Goal: Task Accomplishment & Management: Use online tool/utility

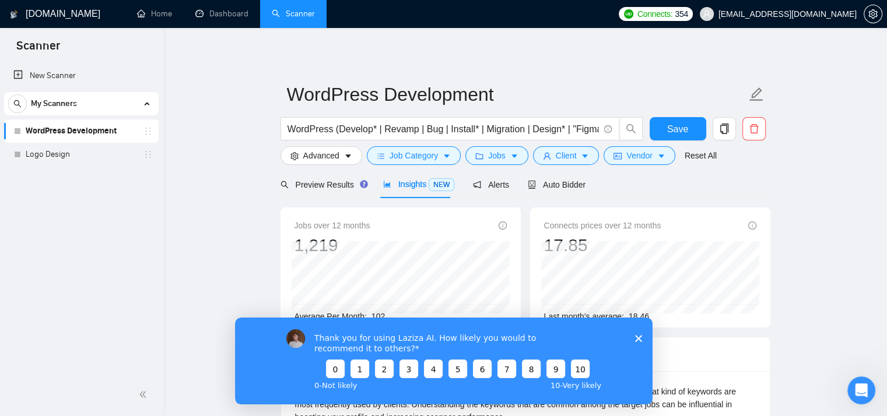
click at [637, 336] on icon "Close survey" at bounding box center [637, 338] width 7 height 7
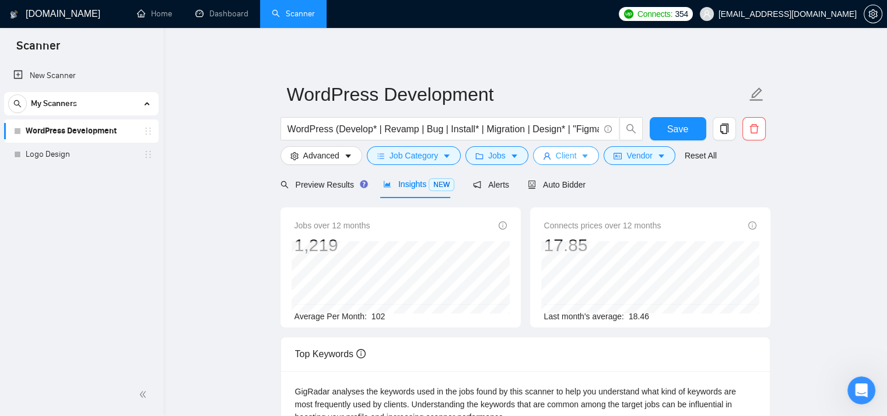
click at [581, 152] on icon "caret-down" at bounding box center [585, 156] width 8 height 8
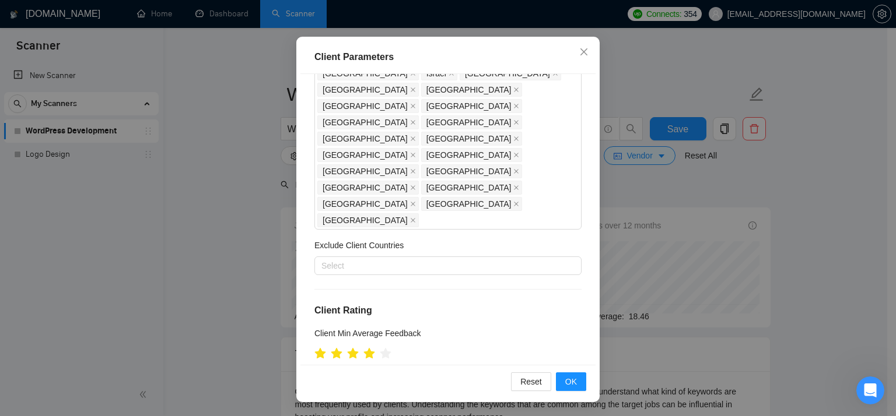
scroll to position [145, 0]
click at [383, 349] on icon "star" at bounding box center [386, 355] width 12 height 12
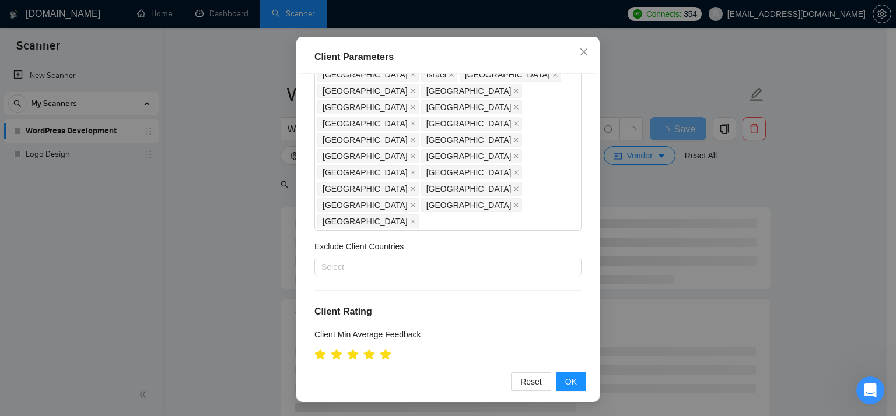
click at [415, 369] on span "Include clients with no feedback" at bounding box center [386, 375] width 125 height 13
click at [322, 370] on input "Include clients with no feedback" at bounding box center [318, 374] width 8 height 8
checkbox input "false"
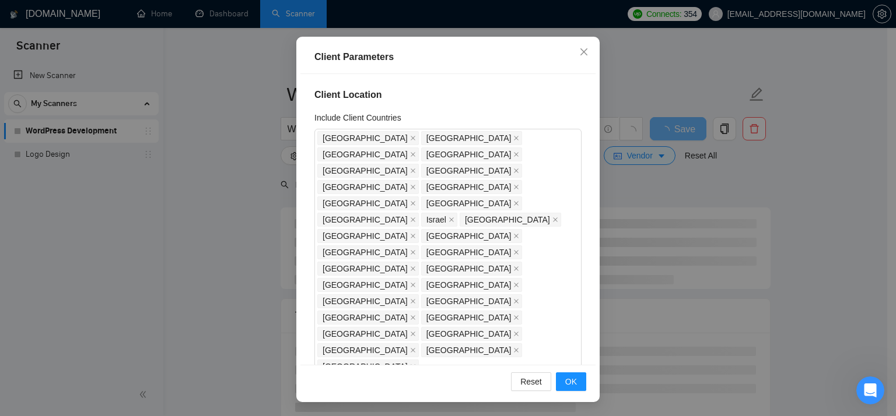
scroll to position [0, 0]
click at [565, 381] on span "OK" at bounding box center [571, 382] width 12 height 13
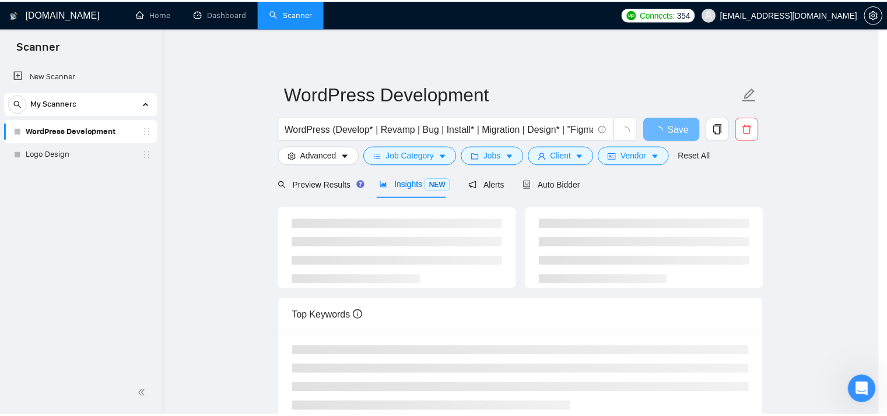
scroll to position [33, 0]
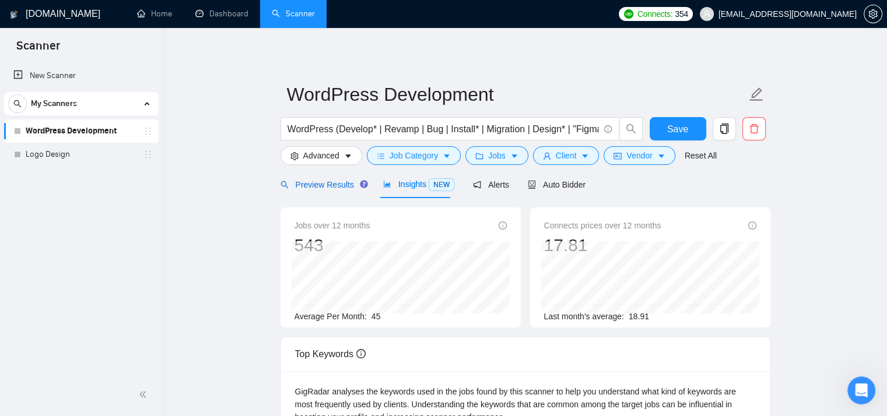
click at [336, 188] on span "Preview Results" at bounding box center [322, 184] width 84 height 9
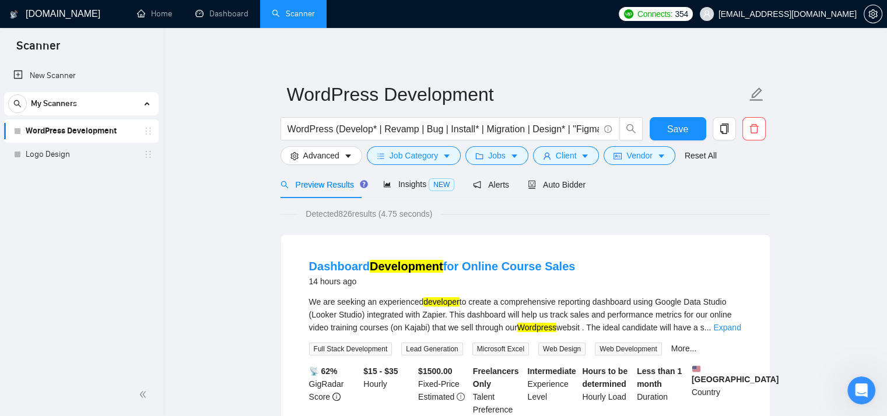
click at [557, 188] on span "Auto Bidder" at bounding box center [557, 184] width 58 height 9
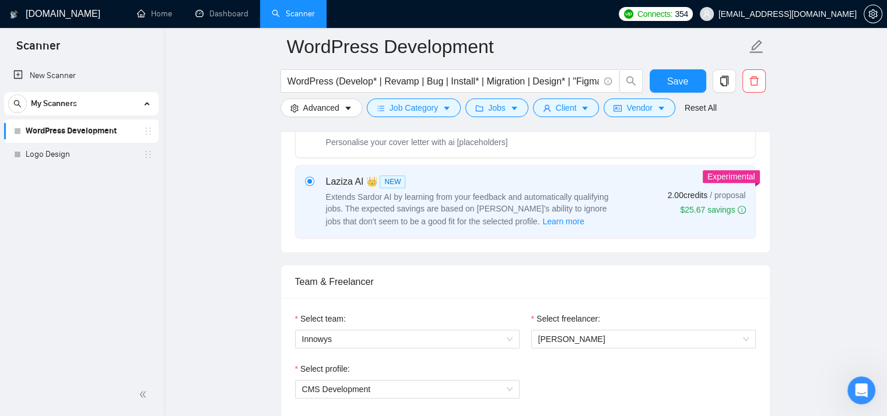
scroll to position [466, 0]
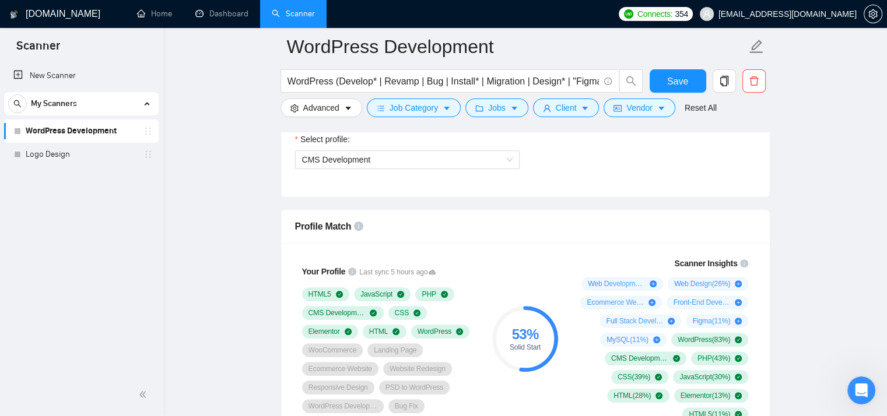
scroll to position [668, 0]
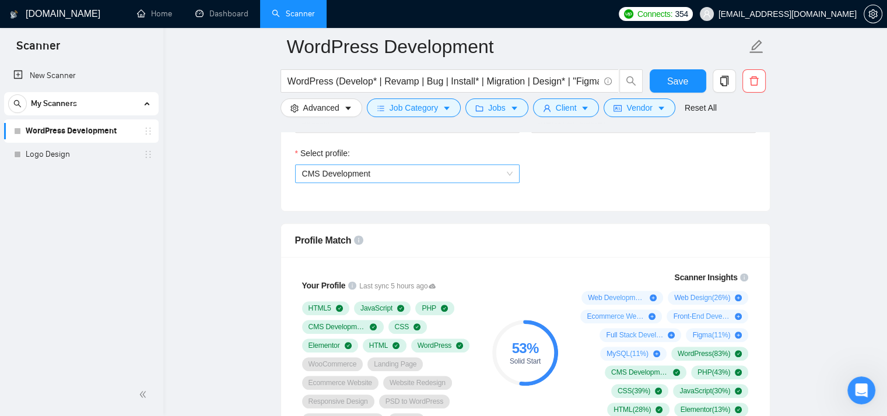
click at [334, 176] on span "CMS Development" at bounding box center [336, 173] width 69 height 9
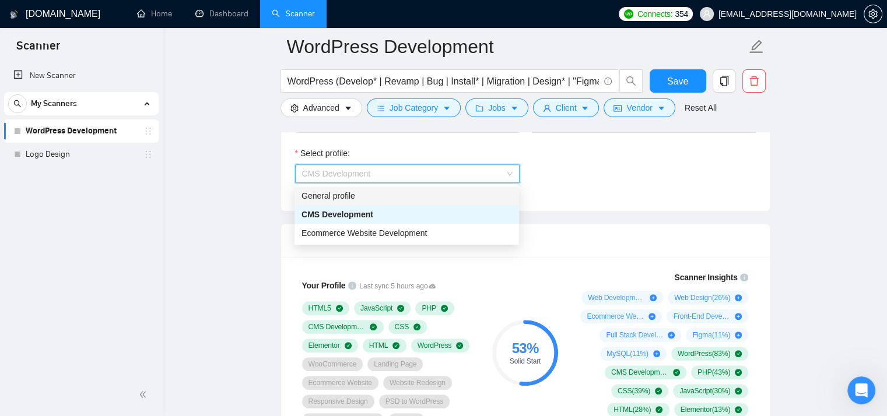
click at [322, 198] on div "General profile" at bounding box center [406, 196] width 211 height 13
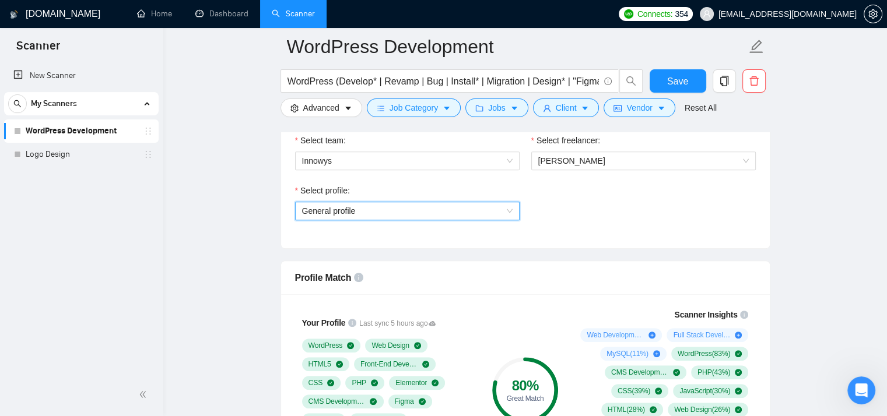
scroll to position [637, 0]
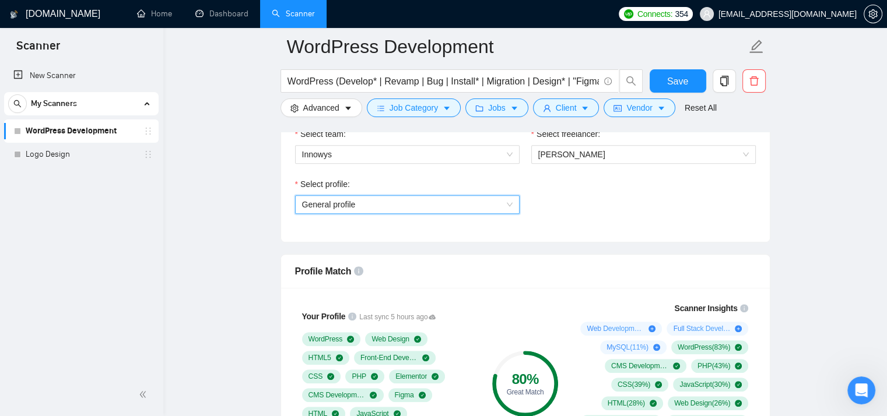
click at [331, 202] on span "General profile" at bounding box center [407, 204] width 211 height 17
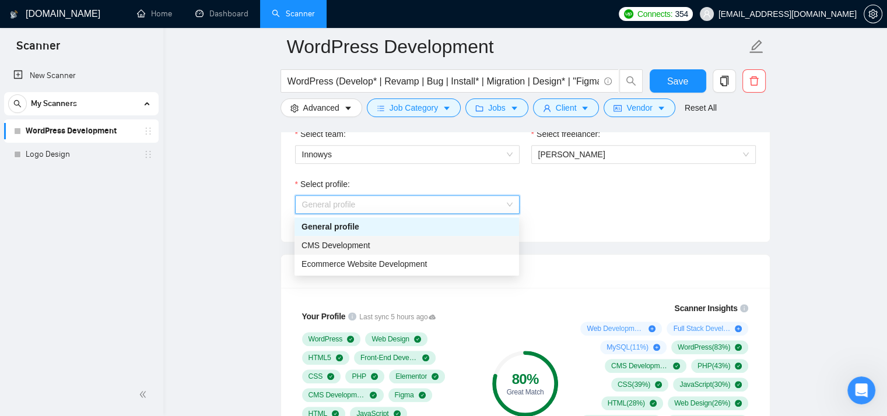
click at [333, 247] on span "CMS Development" at bounding box center [335, 245] width 69 height 9
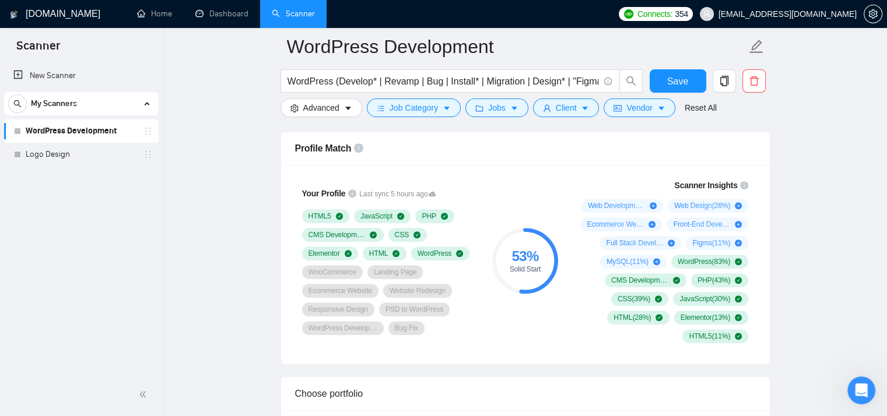
scroll to position [751, 0]
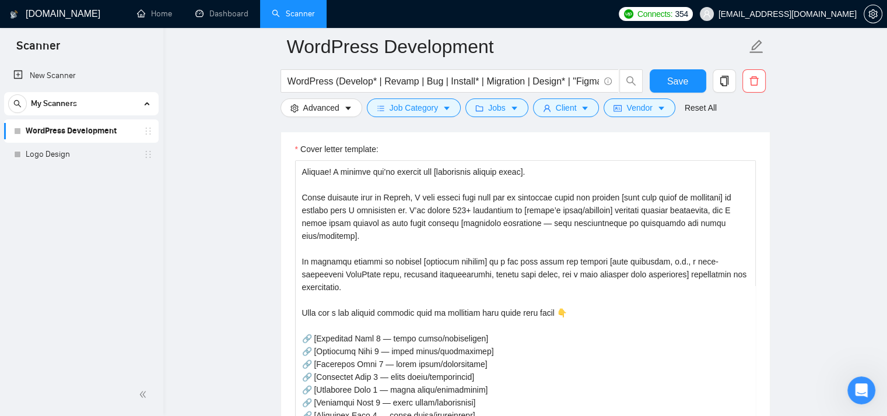
scroll to position [13, 0]
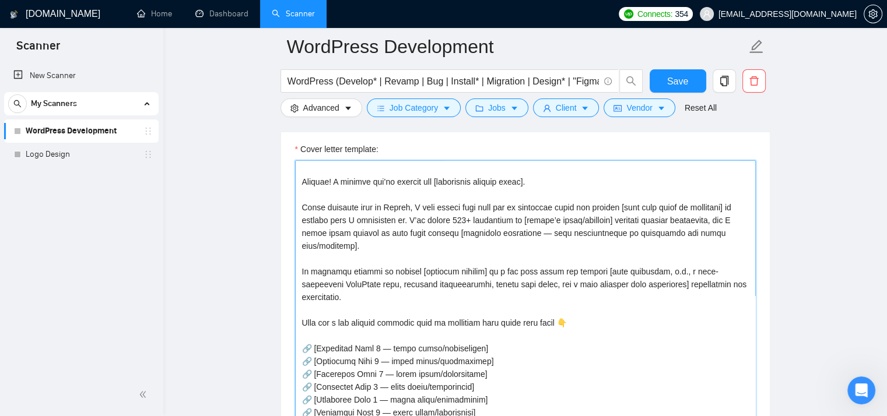
click at [379, 261] on textarea "Cover letter template:" at bounding box center [525, 291] width 461 height 262
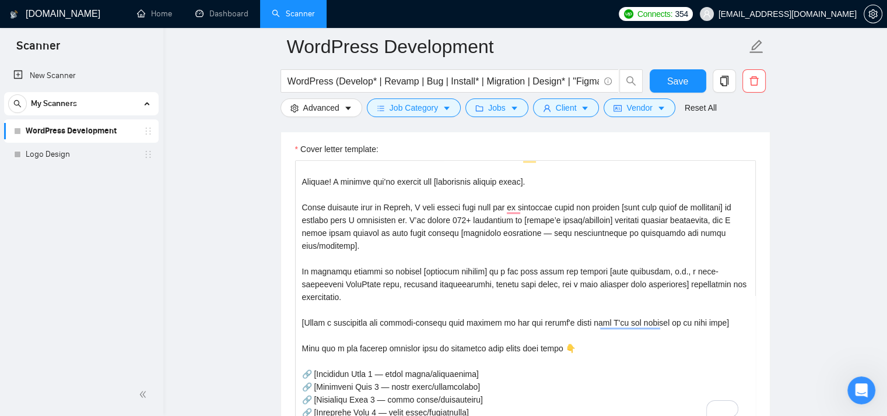
click at [795, 209] on main "WordPress Development WordPress (Develop* | Revamp | Bug | Install* | Migration…" at bounding box center [525, 339] width 686 height 3276
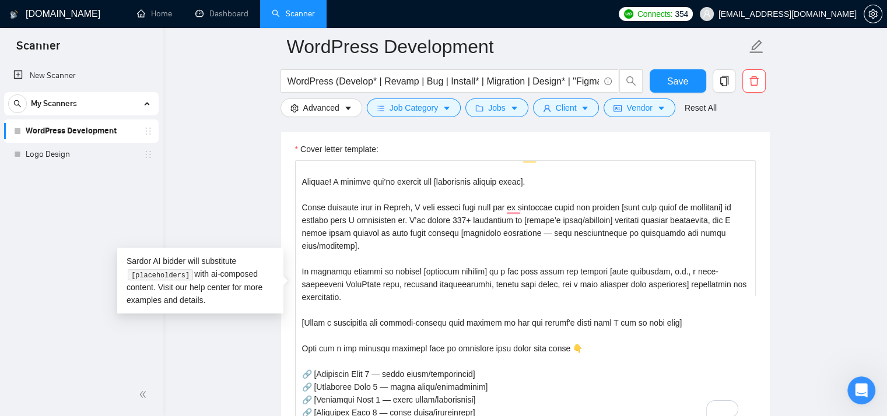
click at [794, 264] on main "WordPress Development WordPress (Develop* | Revamp | Bug | Install* | Migration…" at bounding box center [525, 339] width 686 height 3276
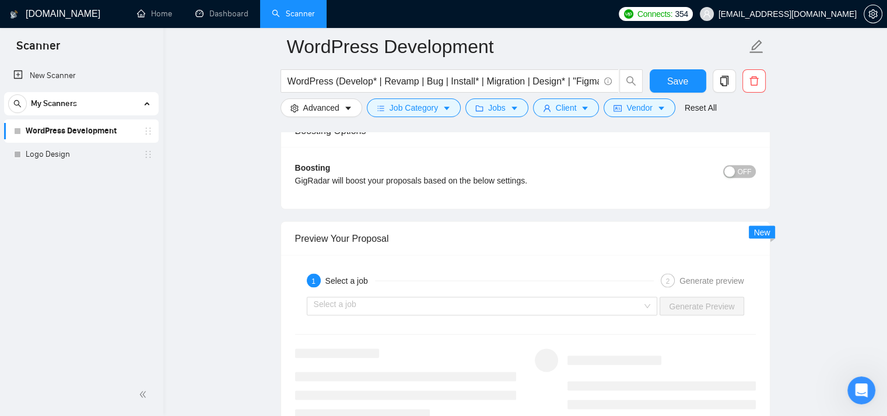
scroll to position [2149, 0]
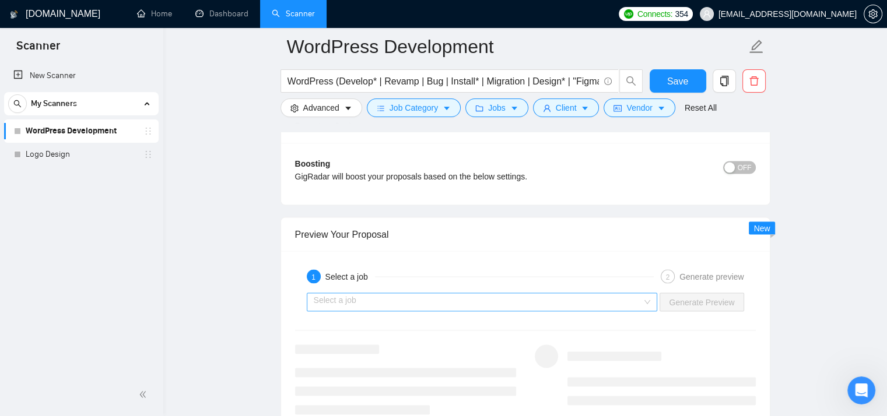
click at [548, 299] on input "search" at bounding box center [478, 301] width 329 height 17
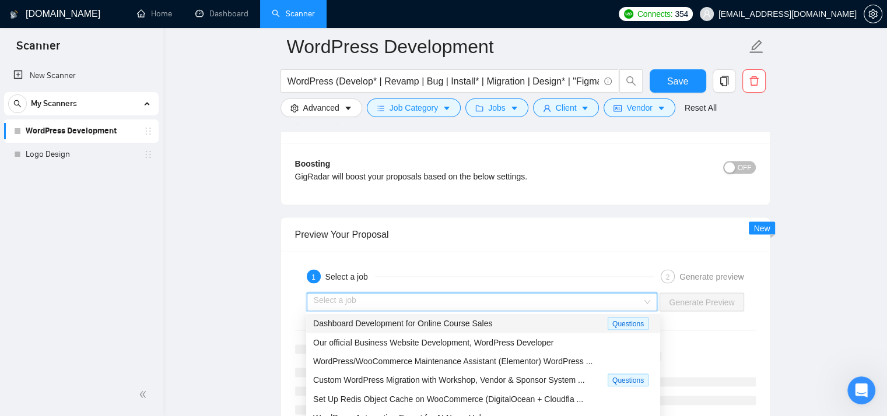
click at [525, 321] on div "Dashboard Development for Online Course Sales" at bounding box center [460, 323] width 294 height 13
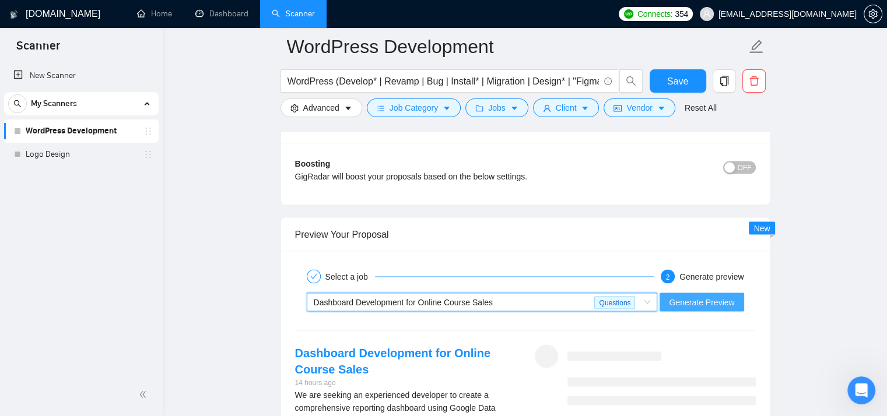
click at [685, 306] on span "Generate Preview" at bounding box center [701, 302] width 65 height 13
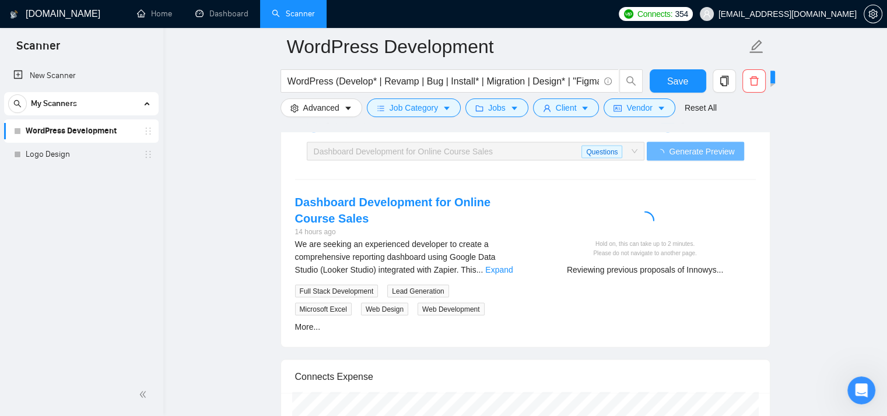
scroll to position [2294, 0]
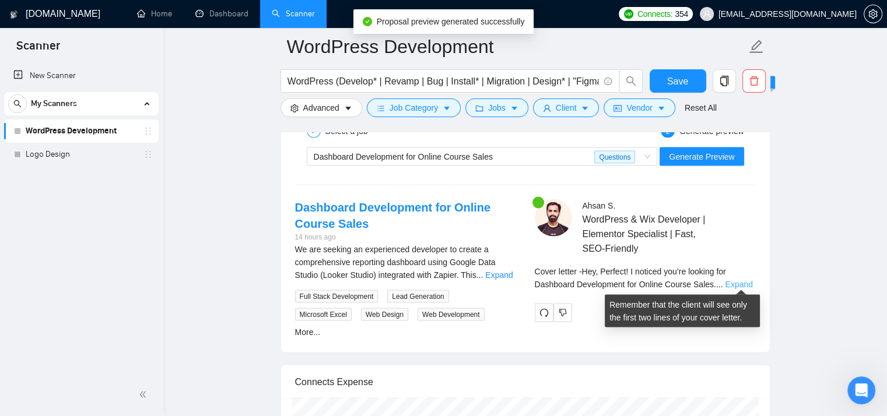
click at [738, 282] on link "Expand" at bounding box center [738, 284] width 27 height 9
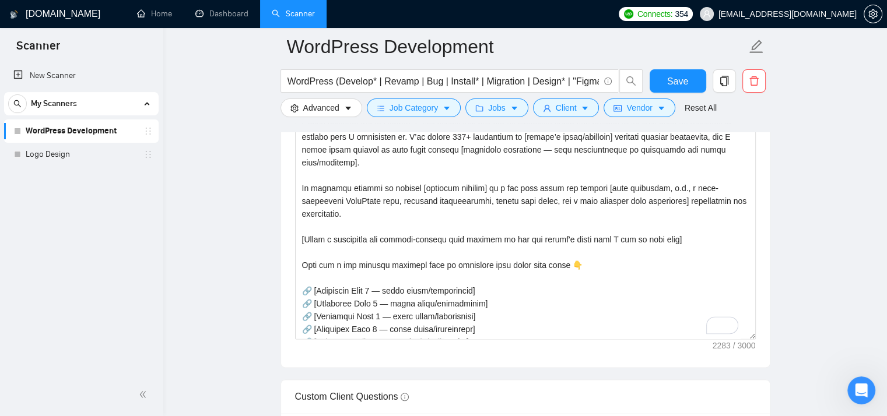
scroll to position [1429, 0]
click at [327, 241] on textarea "Cover letter template:" at bounding box center [525, 209] width 461 height 262
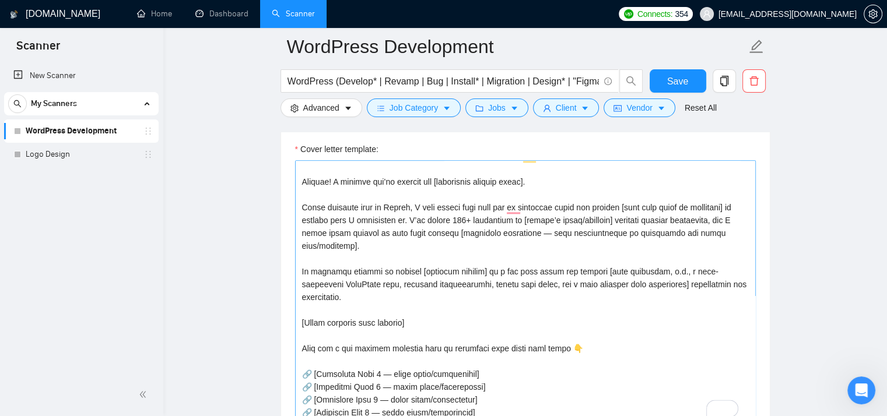
scroll to position [0, 0]
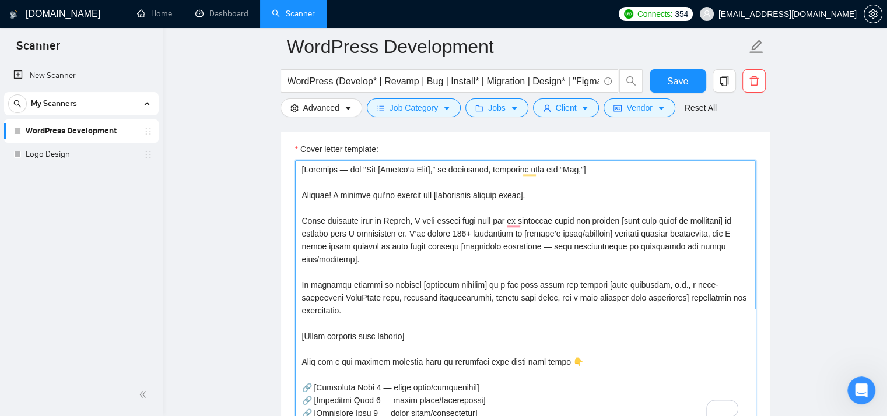
click at [495, 180] on textarea "Cover letter template:" at bounding box center [525, 291] width 461 height 262
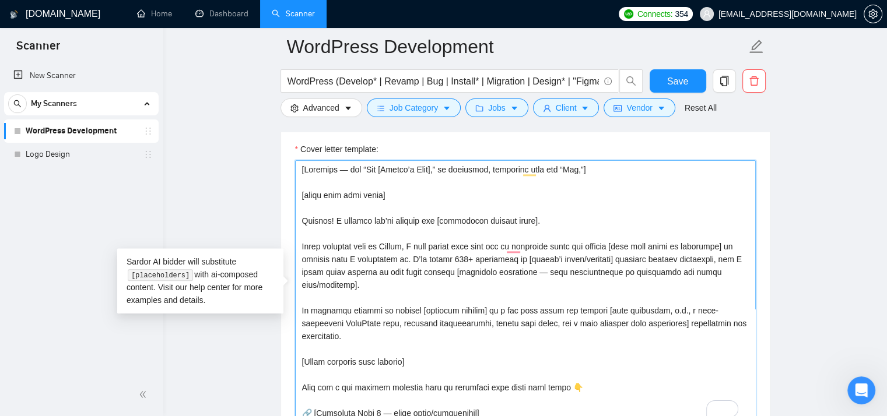
type textarea "[Loremips — dol “Sit [Ametco’a Elit],” se doeiusmod, temporinc utla etd “Mag,”]…"
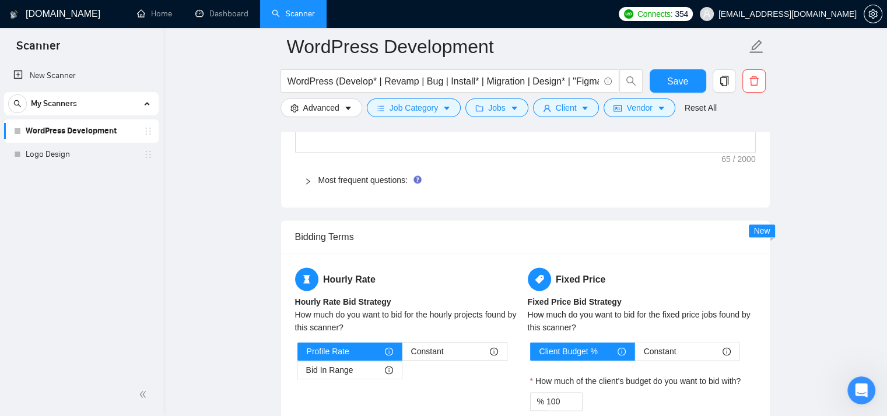
scroll to position [2242, 0]
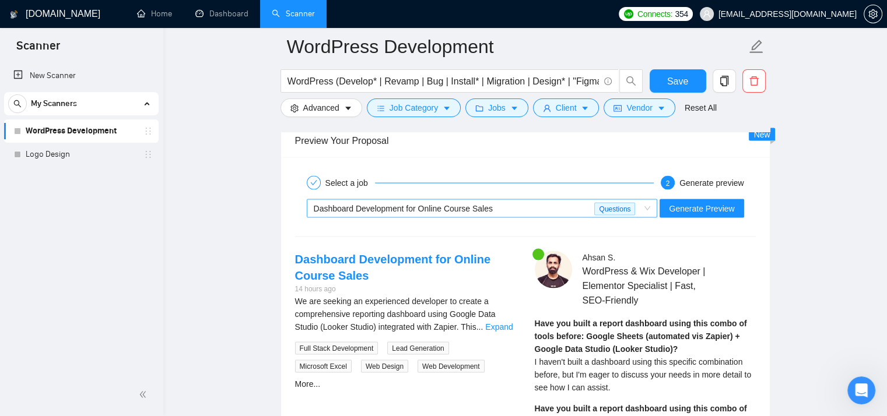
click at [555, 200] on div "Dashboard Development for Online Course Sales" at bounding box center [454, 208] width 281 height 17
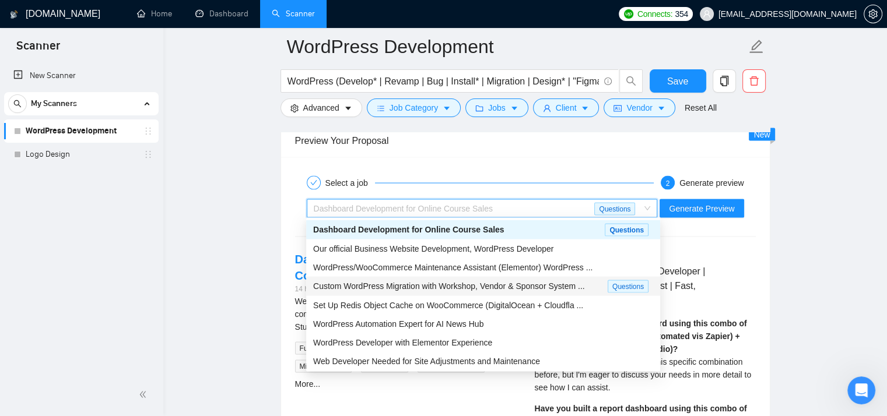
click at [466, 289] on span "Custom WordPress Migration with Workshop, Vendor & Sponsor System ..." at bounding box center [449, 286] width 272 height 9
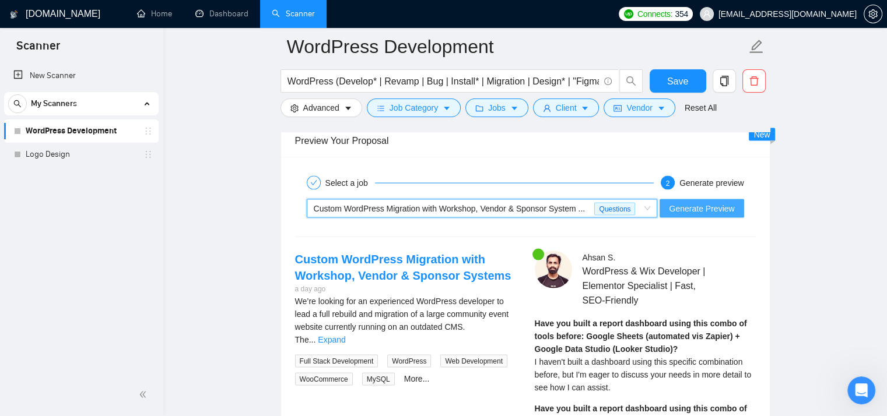
click at [735, 209] on button "Generate Preview" at bounding box center [702, 208] width 84 height 19
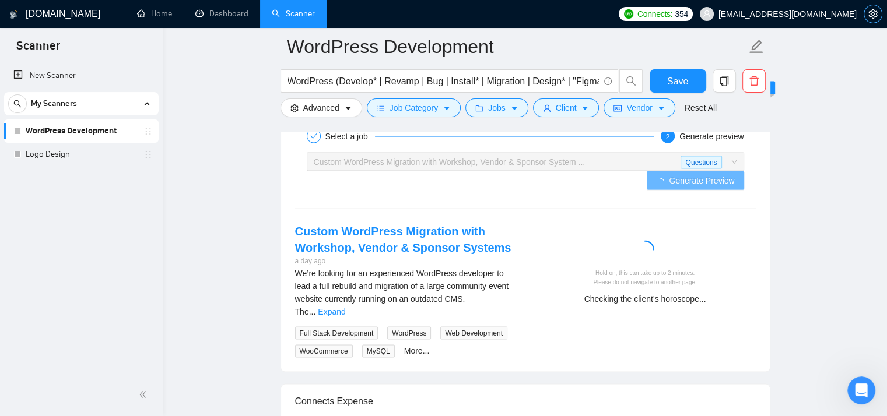
scroll to position [2294, 0]
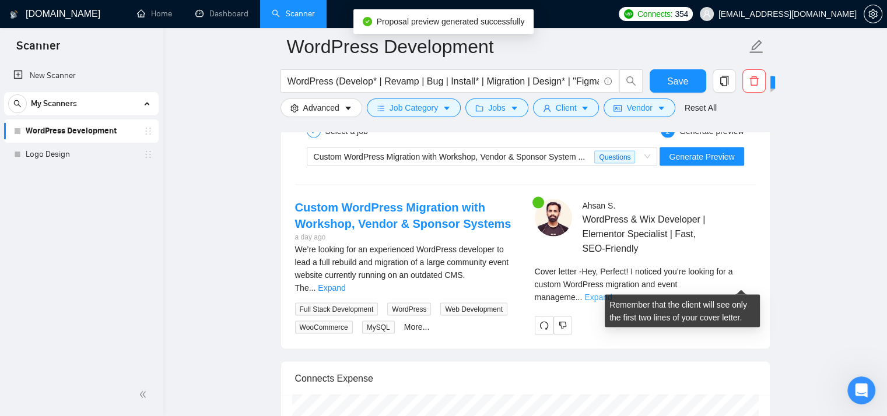
click at [612, 293] on link "Expand" at bounding box center [597, 297] width 27 height 9
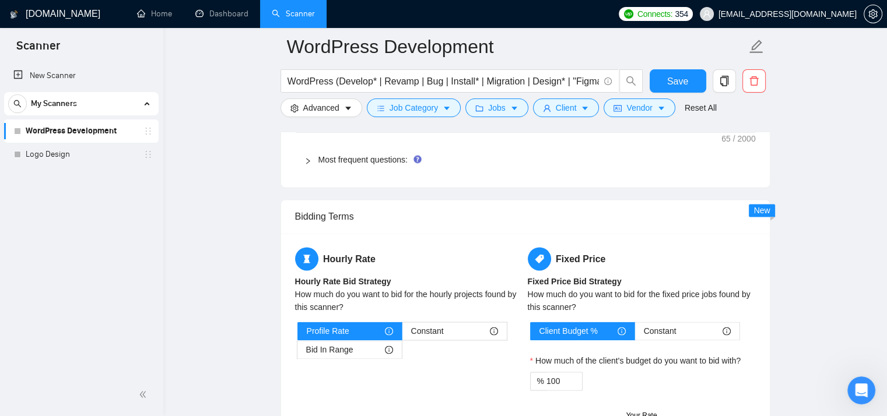
scroll to position [1781, 0]
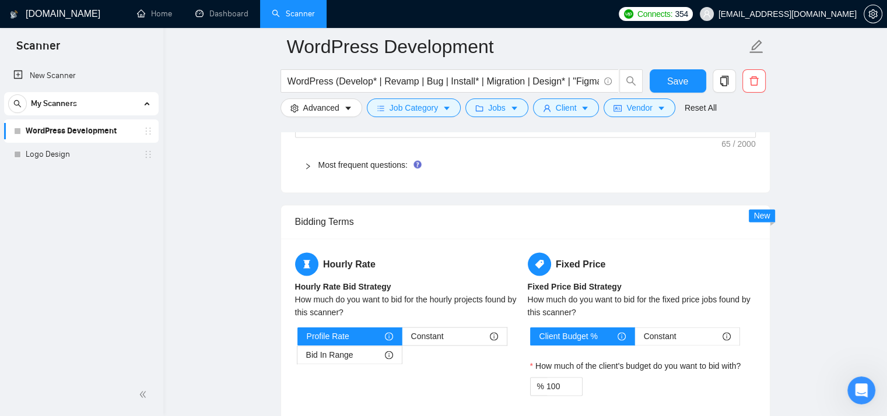
click at [590, 159] on span "Most frequent questions:" at bounding box center [532, 165] width 428 height 13
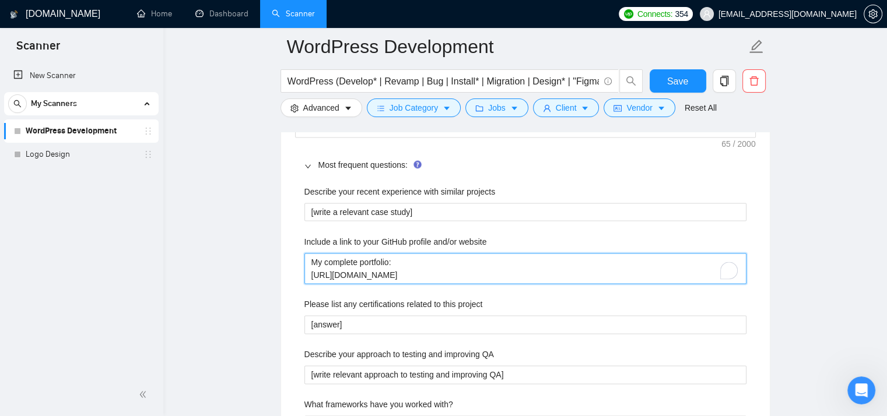
drag, startPoint x: 364, startPoint y: 263, endPoint x: 327, endPoint y: 263, distance: 37.9
click at [327, 263] on website "My complete portfolio: [URL][DOMAIN_NAME]" at bounding box center [525, 268] width 442 height 31
type website "My cortfolio: [URL][DOMAIN_NAME]"
type website "My ortfolio: [URL][DOMAIN_NAME]"
type website "My Portfolio: [URL][DOMAIN_NAME]"
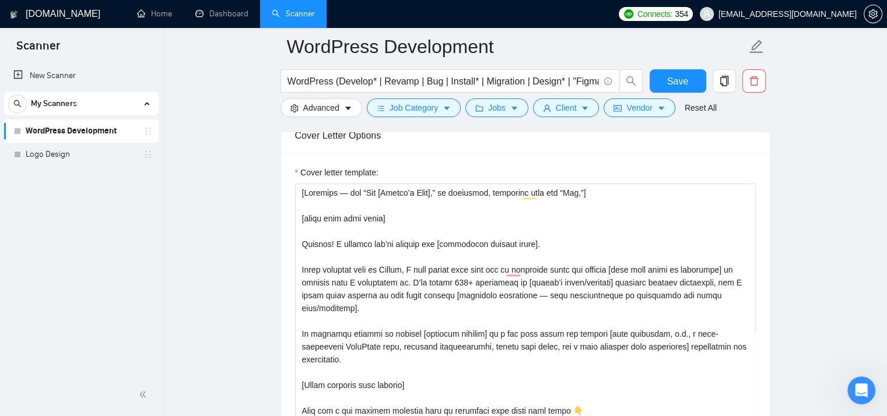
scroll to position [1330, 0]
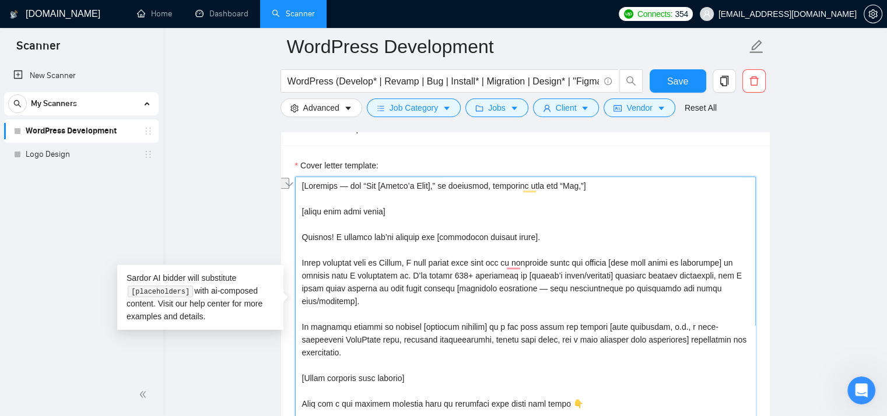
drag, startPoint x: 339, startPoint y: 213, endPoint x: 304, endPoint y: 212, distance: 35.0
click at [304, 212] on textarea "Cover letter template:" at bounding box center [525, 308] width 461 height 262
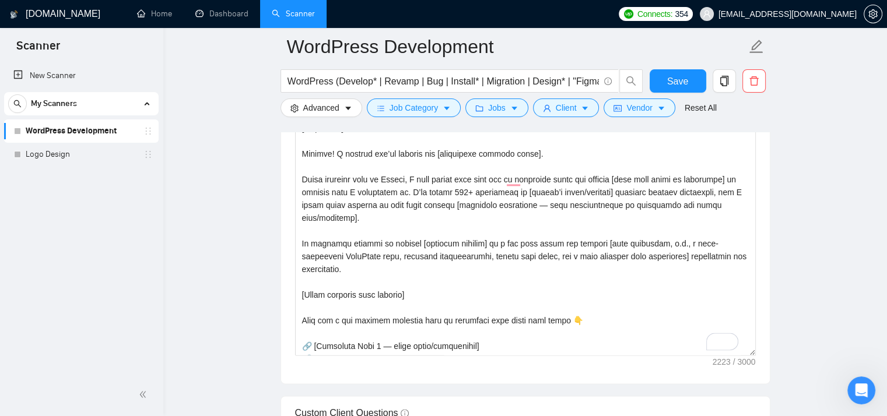
scroll to position [1387, 0]
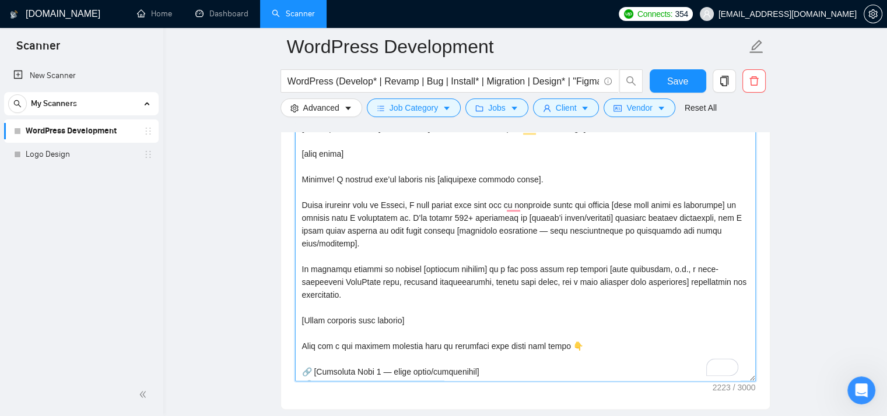
click at [302, 156] on textarea "Cover letter template:" at bounding box center [525, 250] width 461 height 262
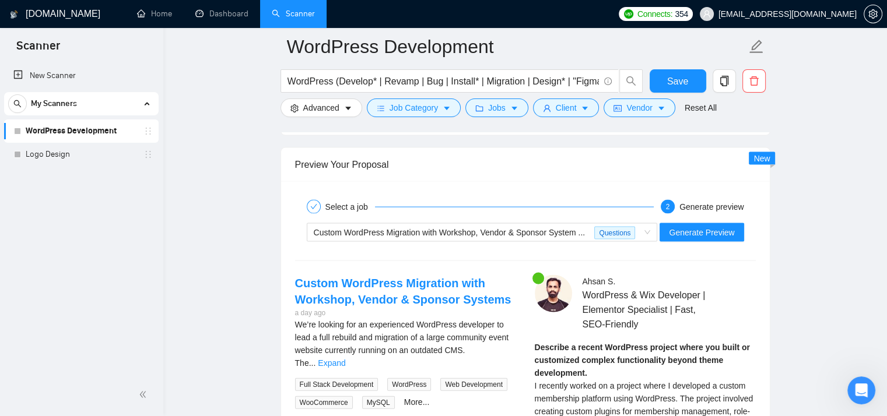
scroll to position [2496, 0]
click at [692, 232] on span "Generate Preview" at bounding box center [701, 232] width 65 height 13
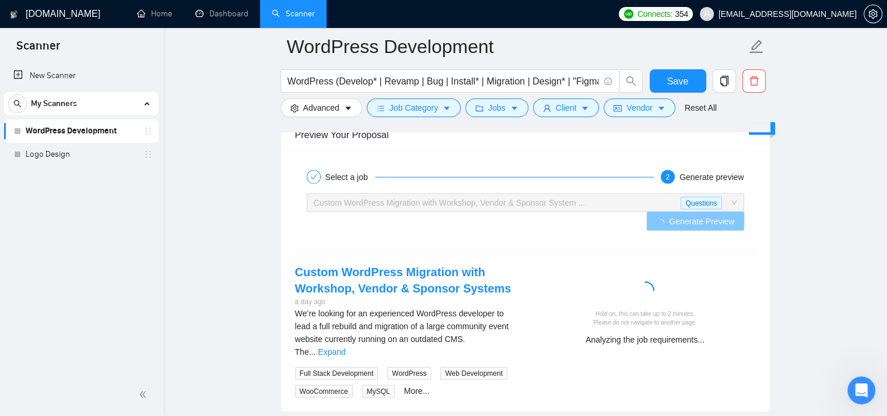
scroll to position [2527, 0]
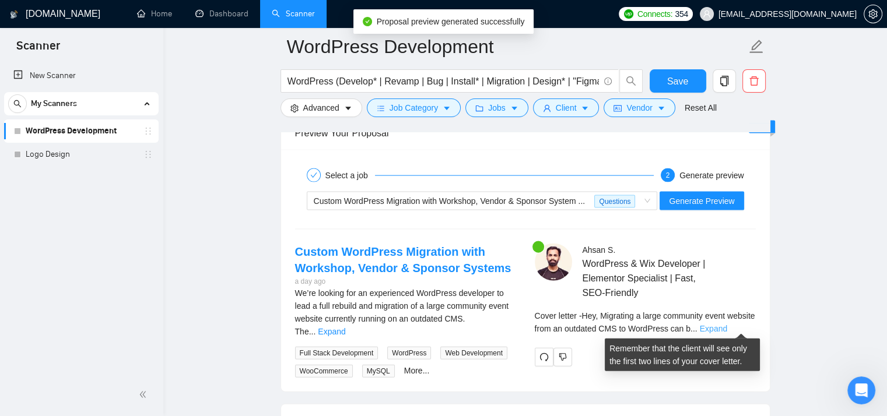
click at [727, 329] on link "Expand" at bounding box center [713, 328] width 27 height 9
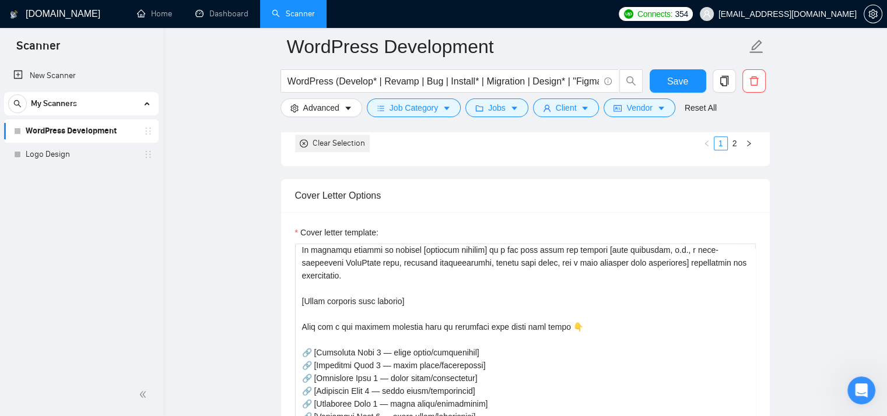
scroll to position [150, 0]
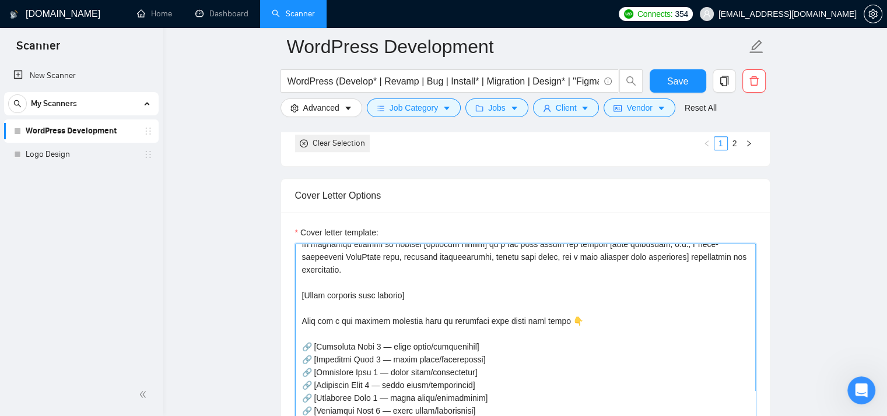
click at [324, 291] on textarea "Cover letter template:" at bounding box center [525, 375] width 461 height 262
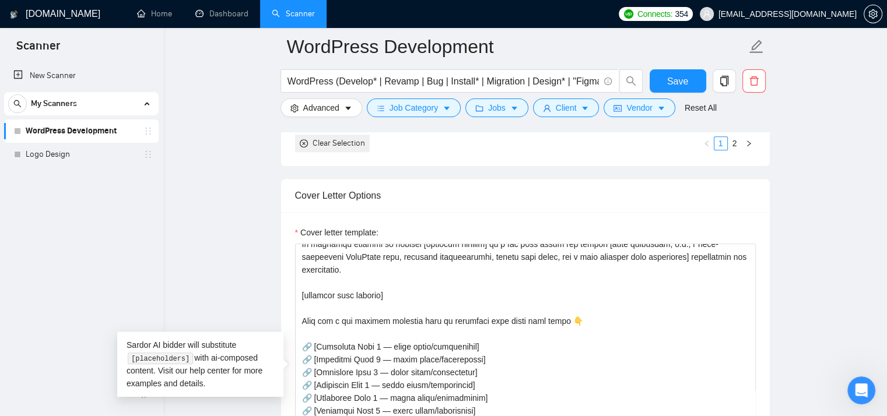
click at [632, 195] on div "Cover Letter Options" at bounding box center [525, 195] width 461 height 33
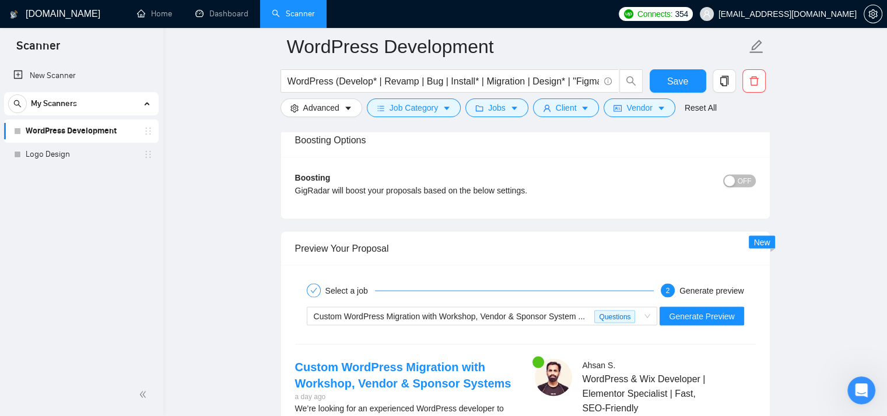
scroll to position [2444, 0]
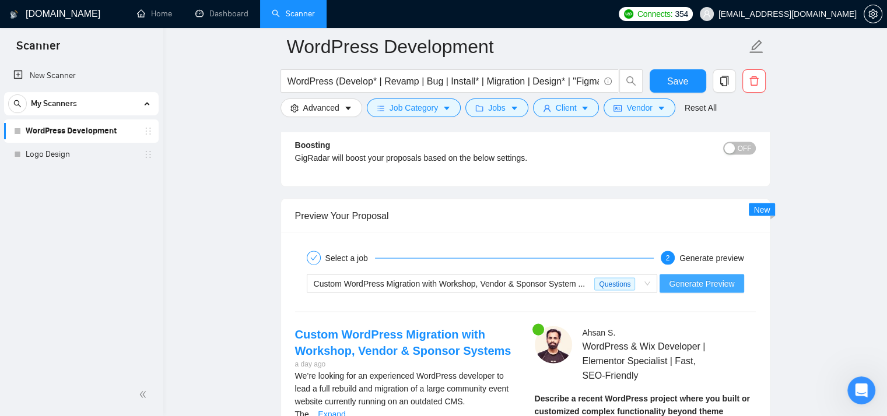
click at [718, 278] on span "Generate Preview" at bounding box center [701, 284] width 65 height 13
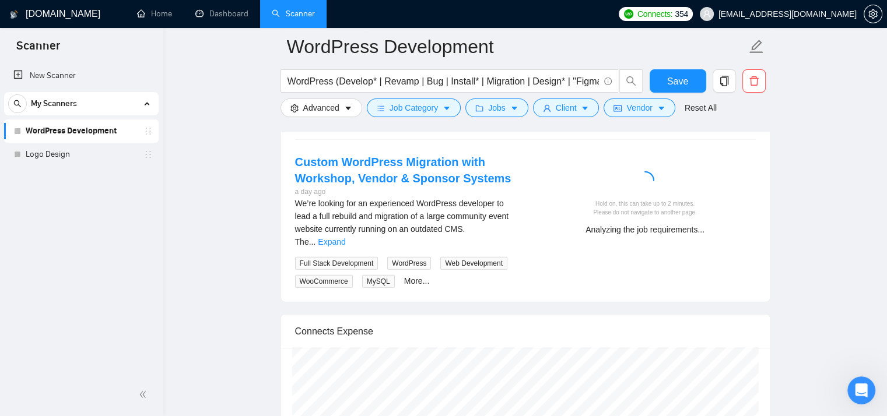
scroll to position [2605, 0]
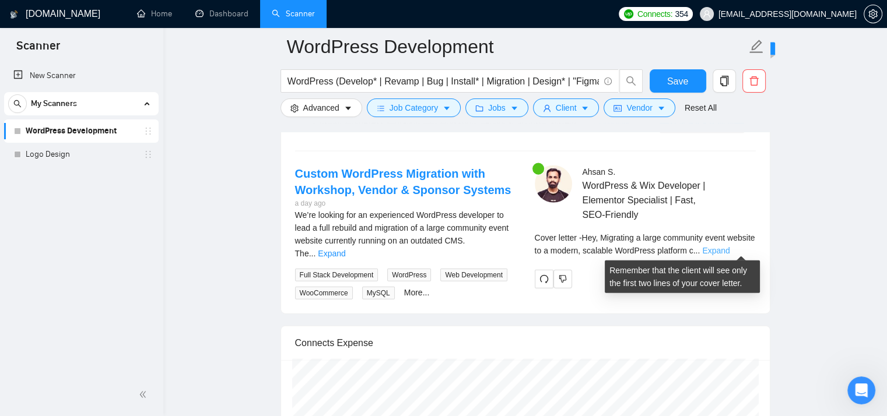
click at [729, 247] on link "Expand" at bounding box center [715, 250] width 27 height 9
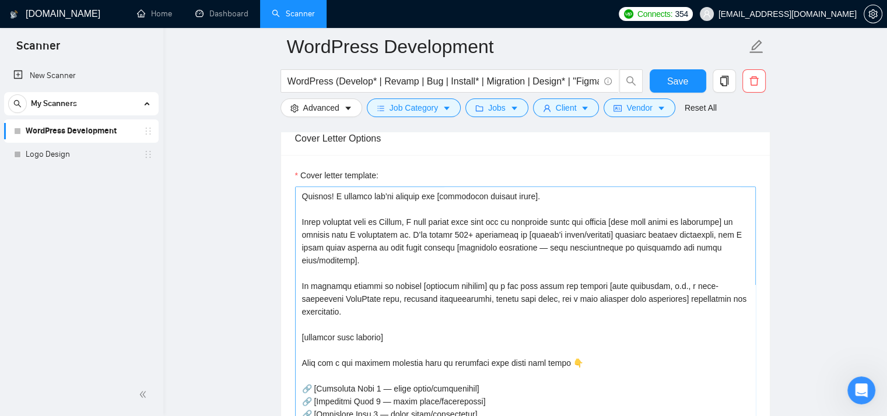
scroll to position [0, 0]
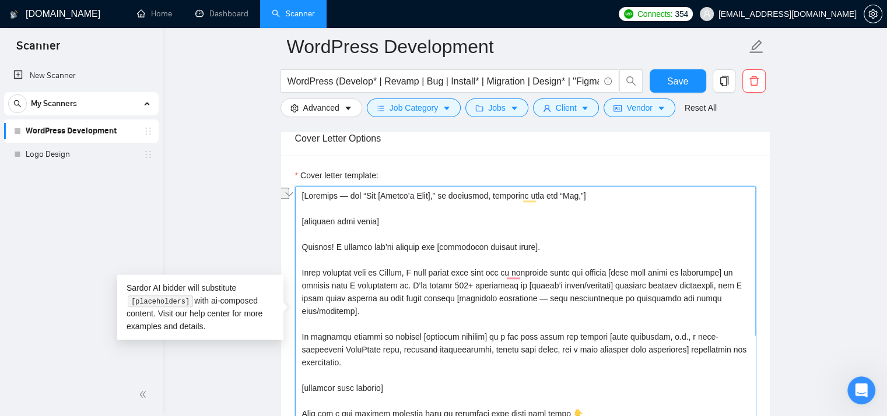
drag, startPoint x: 520, startPoint y: 244, endPoint x: 300, endPoint y: 241, distance: 219.9
click at [300, 241] on textarea "Cover letter template:" at bounding box center [525, 318] width 461 height 262
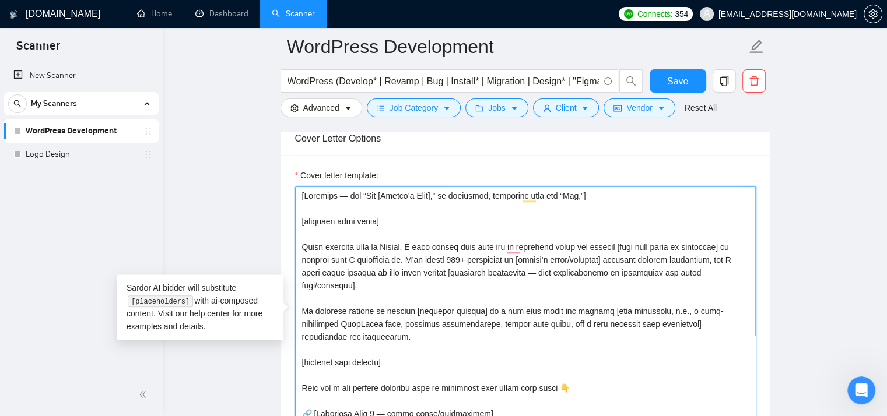
type textarea "[Loremips — dol “Sit [Ametco’a Elit],” se doeiusmod, temporinc utla etd “Mag,”]…"
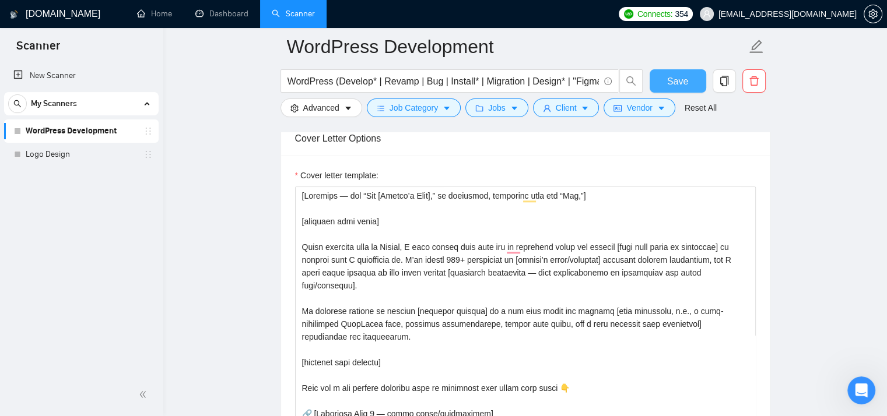
click at [681, 80] on span "Save" at bounding box center [677, 81] width 21 height 15
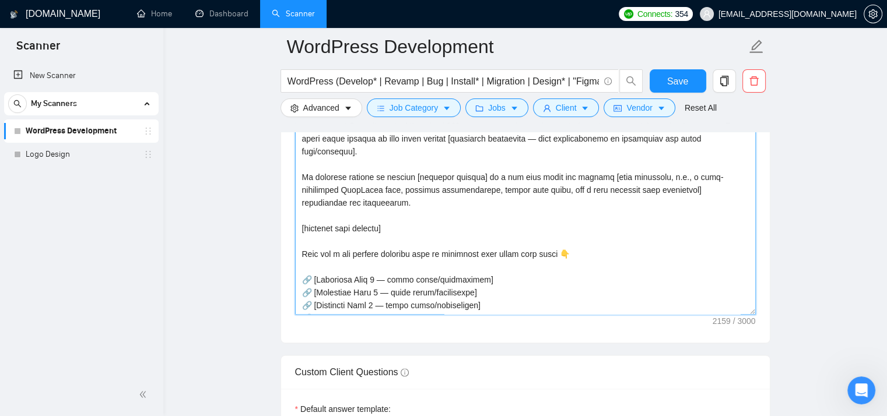
click at [612, 211] on textarea "Cover letter template:" at bounding box center [525, 183] width 461 height 262
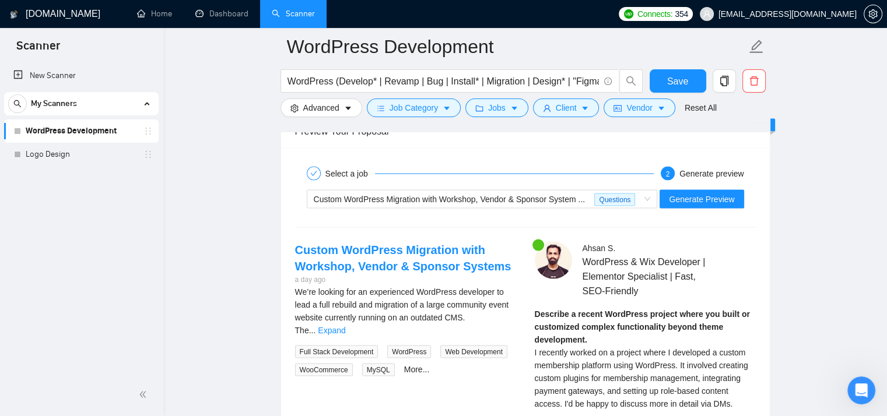
scroll to position [2251, 0]
click at [728, 195] on span "Generate Preview" at bounding box center [701, 200] width 65 height 13
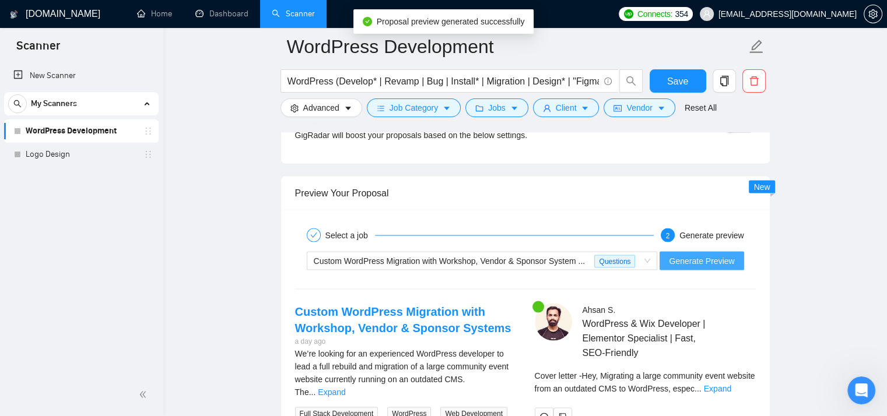
scroll to position [2236, 0]
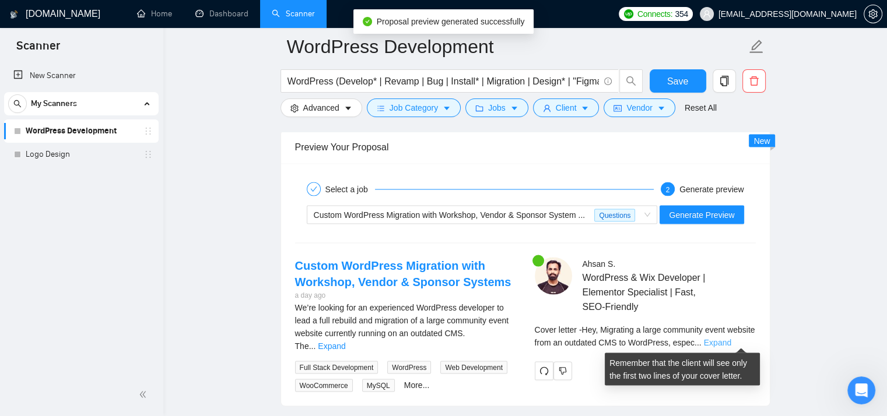
click at [731, 343] on link "Expand" at bounding box center [717, 342] width 27 height 9
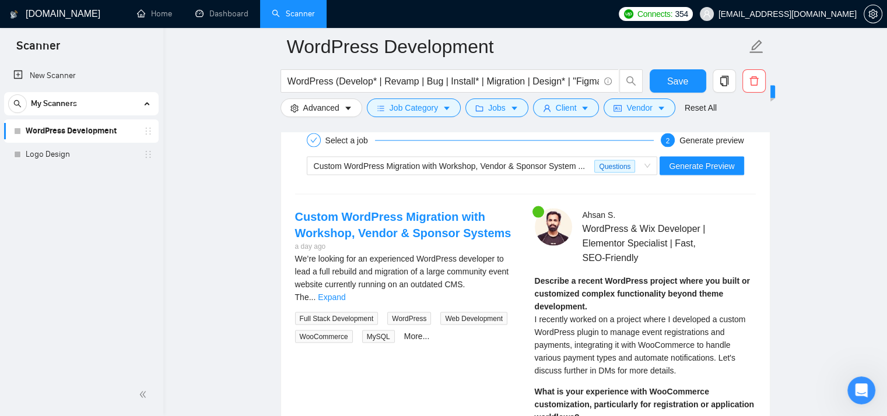
scroll to position [2282, 0]
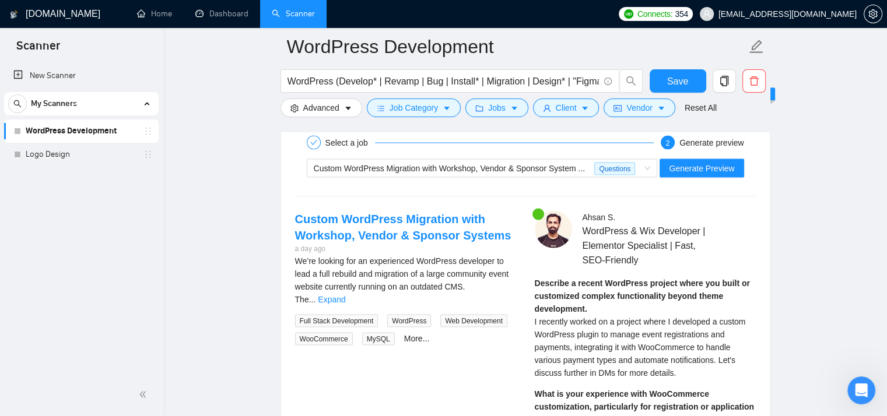
click at [808, 304] on main "WordPress Development WordPress (Develop* | Revamp | Bug | Install* | Migration…" at bounding box center [525, 56] width 686 height 4585
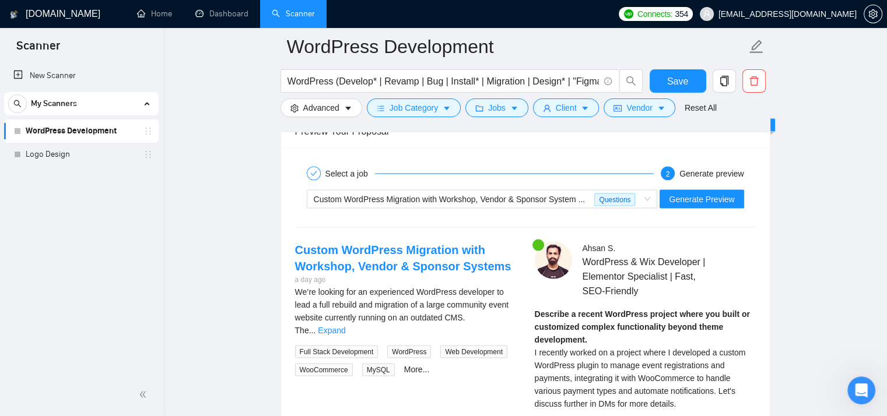
scroll to position [2258, 0]
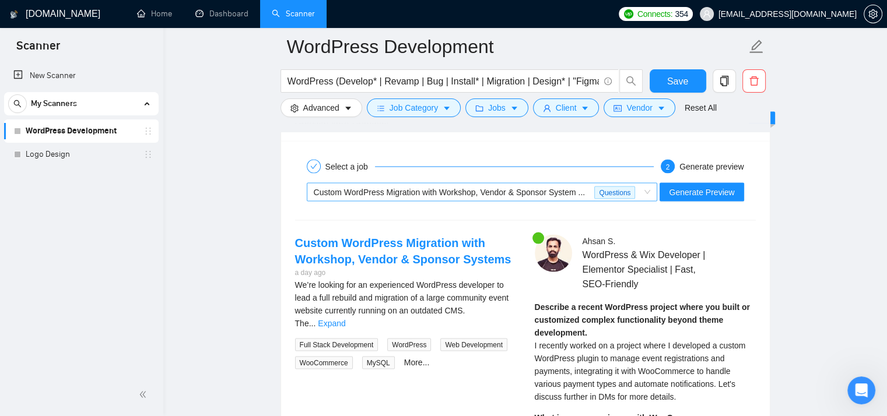
click at [536, 193] on span "Custom WordPress Migration with Workshop, Vendor & Sponsor System ..." at bounding box center [450, 192] width 272 height 9
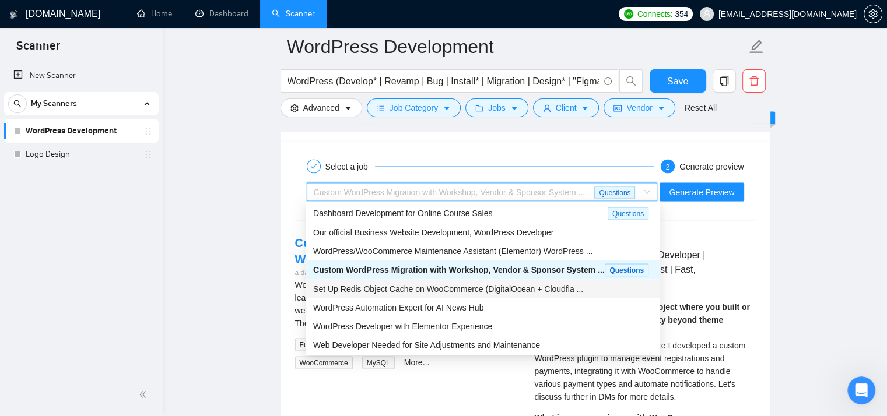
click at [480, 296] on div "Set Up Redis Object Cache on WooCommerce (DigitalOcean + Cloudfla ..." at bounding box center [483, 289] width 340 height 13
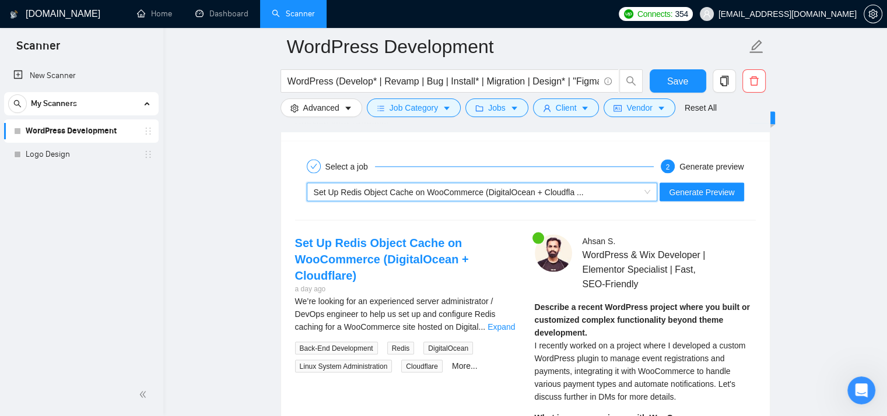
click at [584, 187] on div "Set Up Redis Object Cache on WooCommerce (DigitalOcean + Cloudfla ..." at bounding box center [477, 192] width 327 height 17
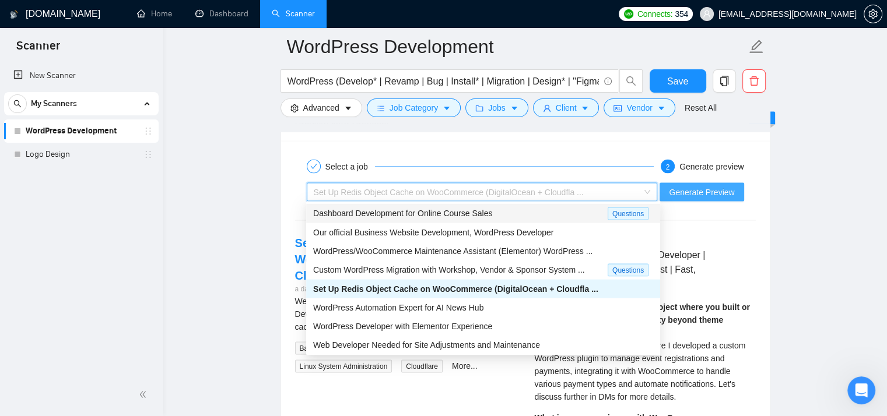
click at [682, 190] on span "Generate Preview" at bounding box center [701, 192] width 65 height 13
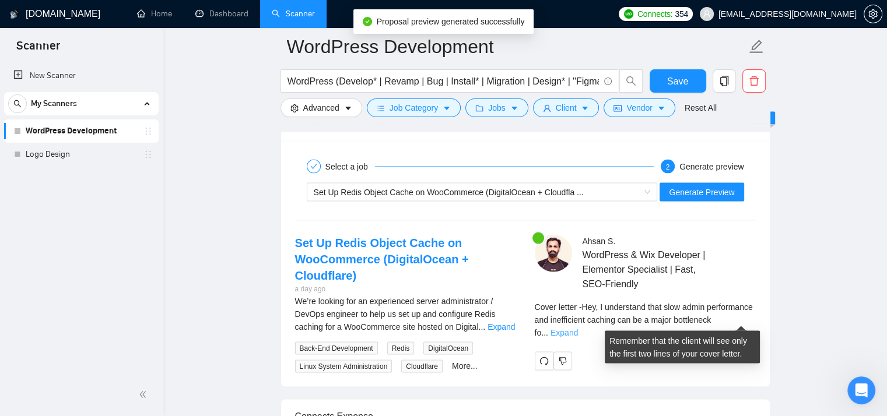
click at [578, 328] on link "Expand" at bounding box center [563, 332] width 27 height 9
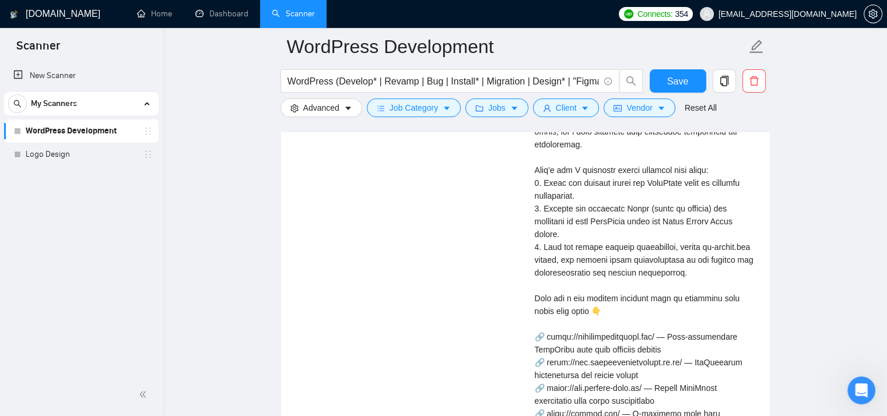
scroll to position [2714, 0]
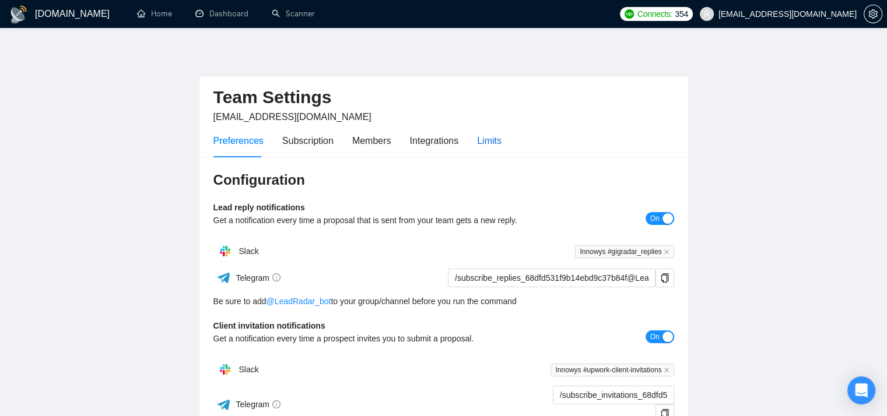
click at [487, 145] on div "Limits" at bounding box center [489, 141] width 24 height 15
